Goal: Transaction & Acquisition: Purchase product/service

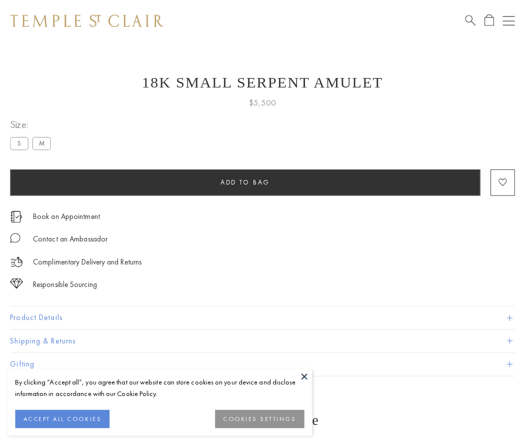
scroll to position [9, 0]
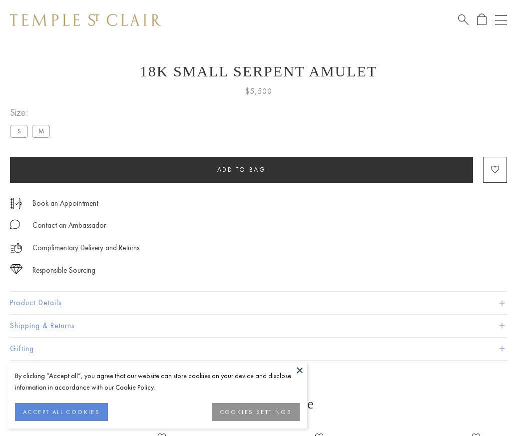
click at [241, 169] on span "Add to bag" at bounding box center [241, 169] width 49 height 8
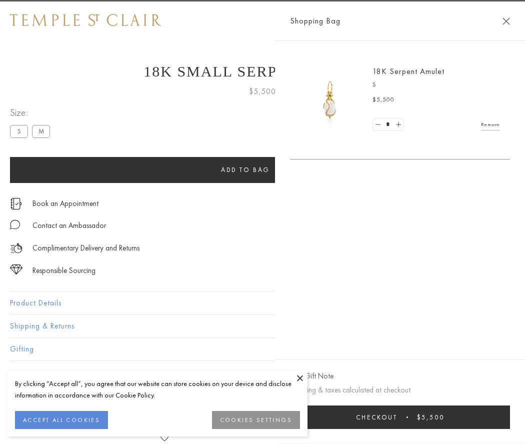
click at [425, 417] on button "Checkout $5,500" at bounding box center [400, 416] width 220 height 23
